Goal: Submit feedback/report problem: Submit feedback/report problem

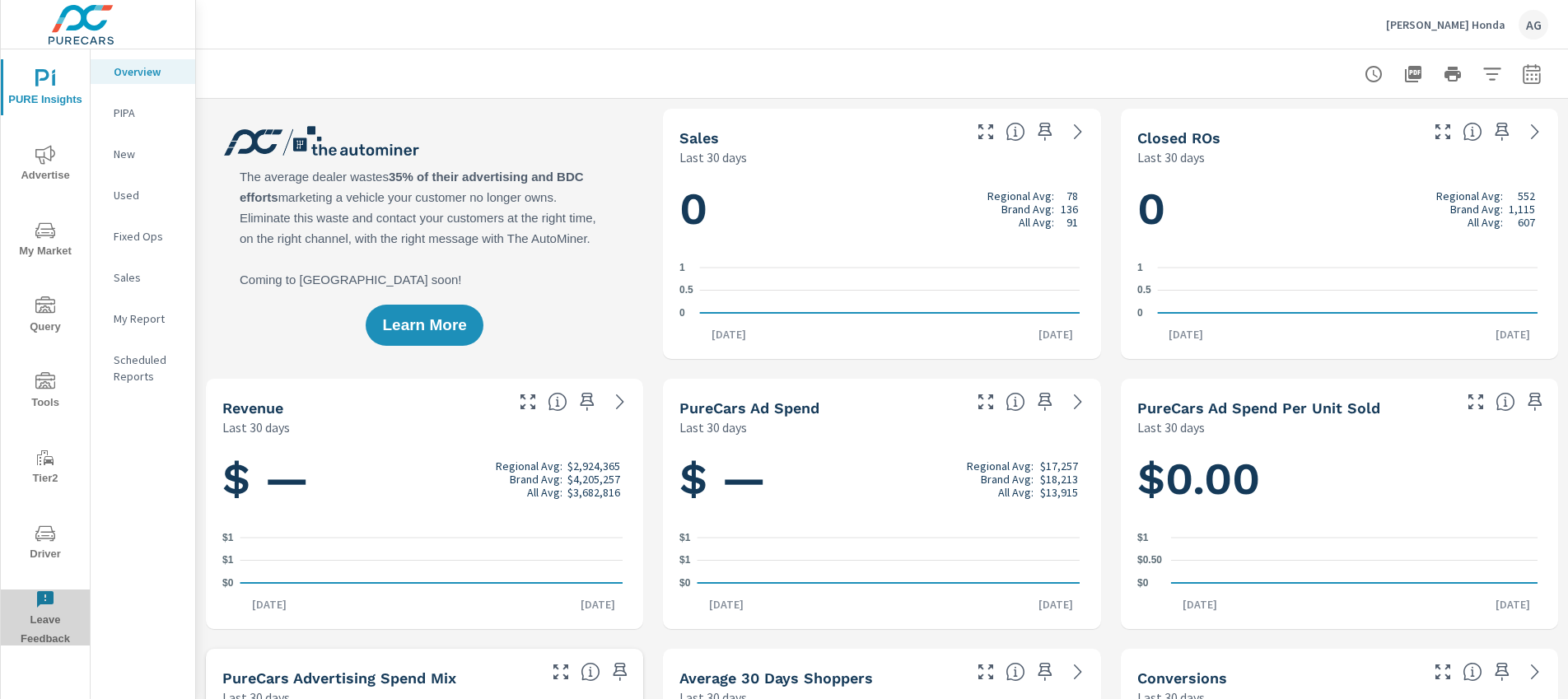
click at [44, 609] on span "Leave Feedback" at bounding box center [45, 619] width 79 height 59
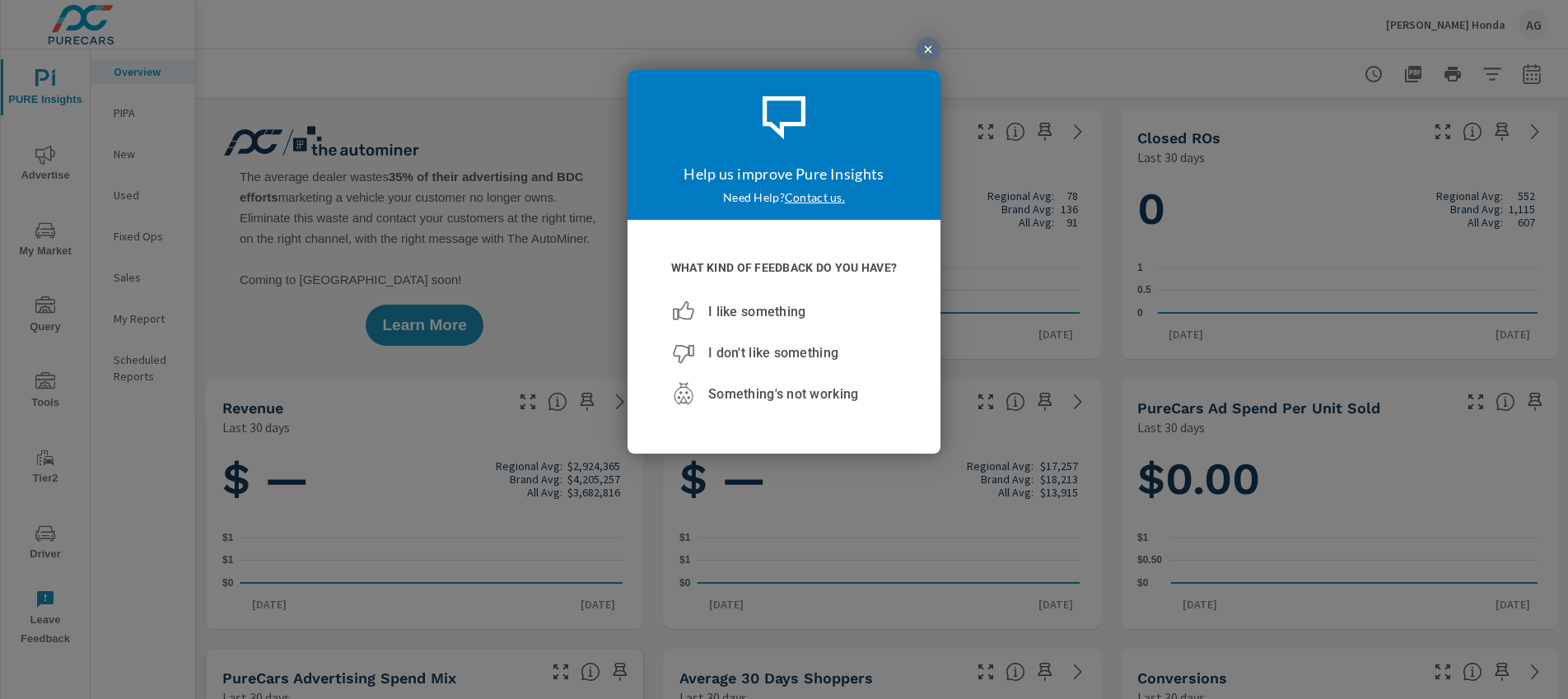
click at [930, 50] on div at bounding box center [929, 50] width 25 height 25
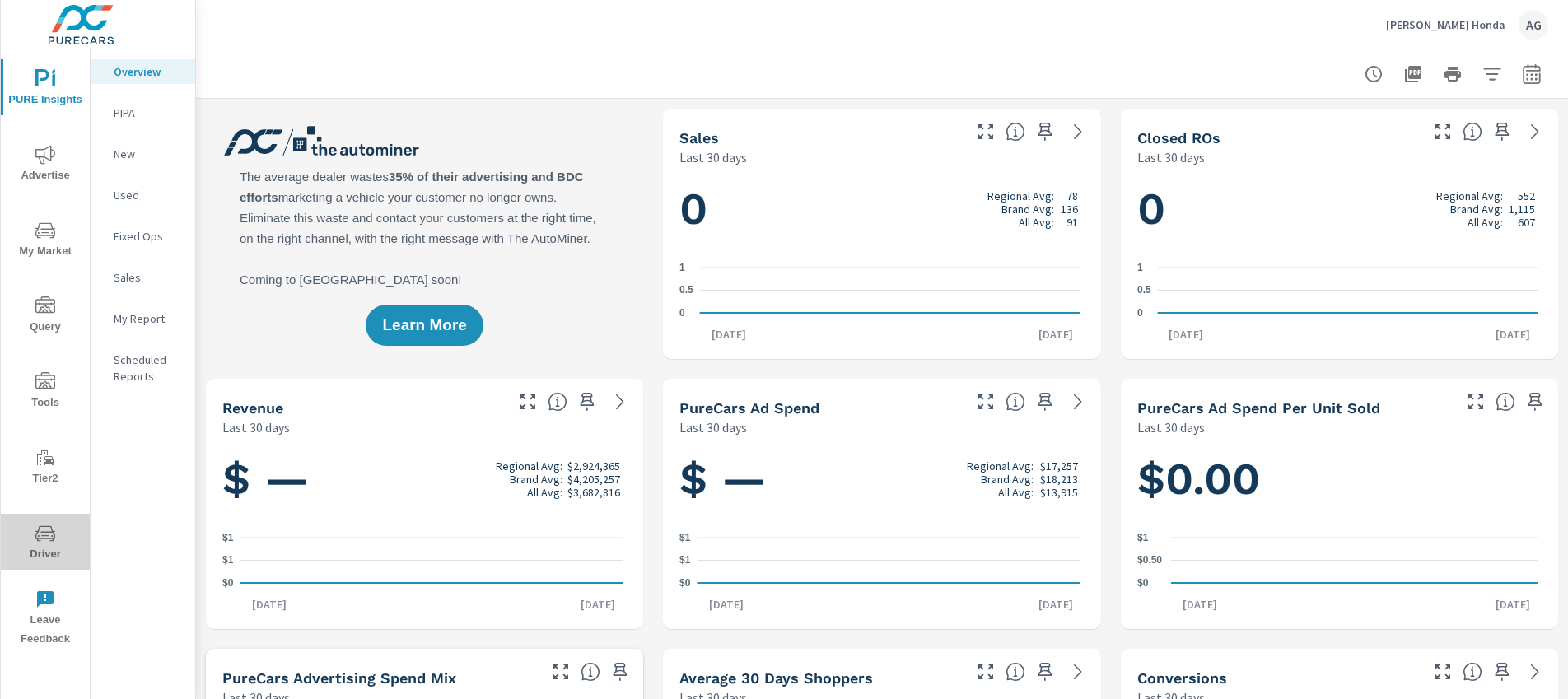
click at [43, 532] on icon "nav menu" at bounding box center [45, 533] width 20 height 20
